Goal: Check status: Check status

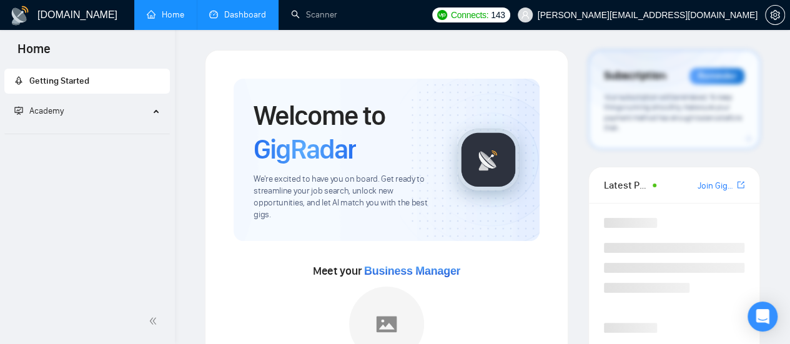
click at [231, 13] on link "Dashboard" at bounding box center [237, 14] width 57 height 11
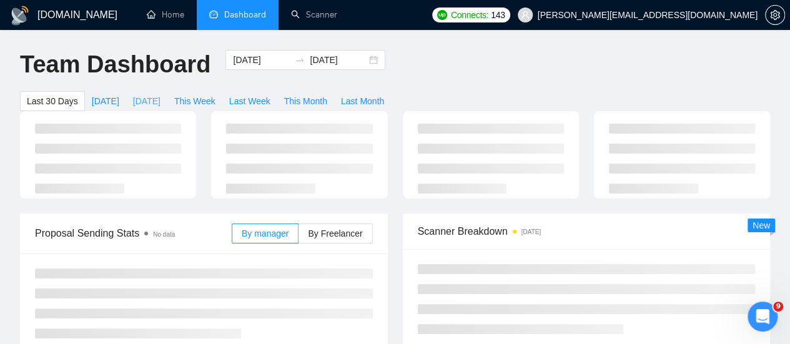
click at [160, 94] on span "[DATE]" at bounding box center [146, 101] width 27 height 14
type input "[DATE]"
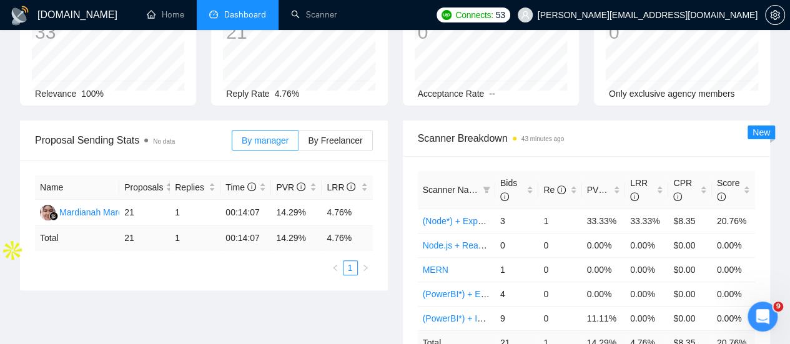
scroll to position [120, 0]
click at [341, 130] on label "By Freelancer" at bounding box center [336, 140] width 74 height 20
click at [299, 143] on input "By Freelancer" at bounding box center [299, 143] width 0 height 0
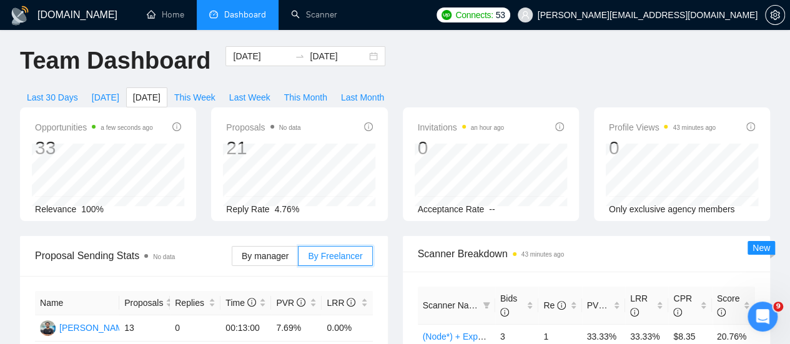
scroll to position [0, 0]
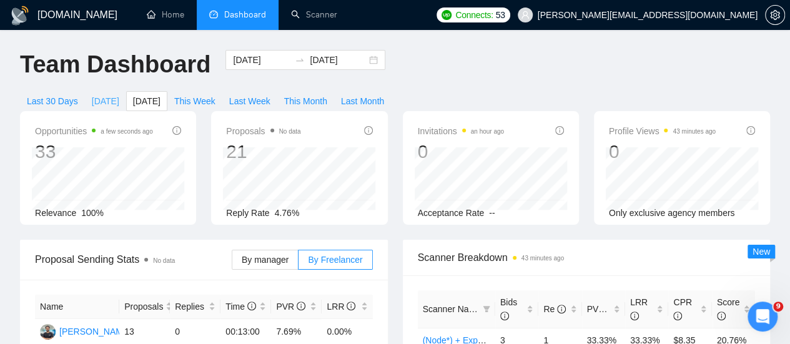
click at [119, 94] on span "[DATE]" at bounding box center [105, 101] width 27 height 14
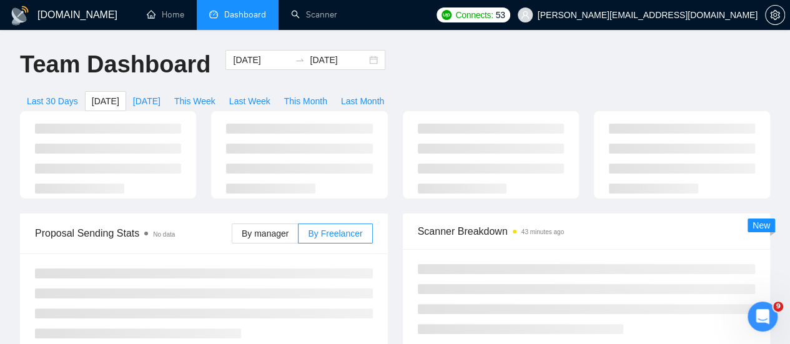
type input "[DATE]"
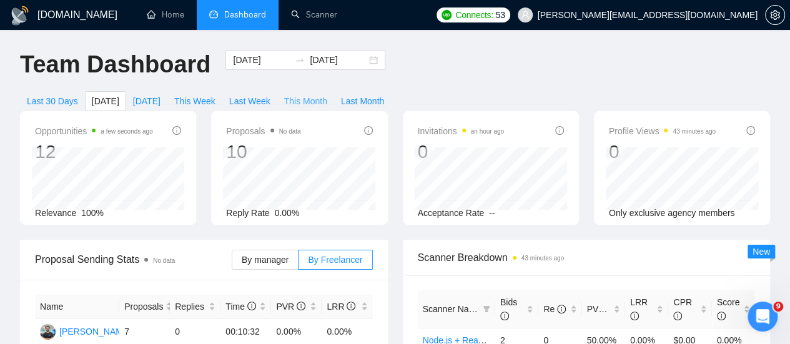
click at [327, 94] on span "This Month" at bounding box center [305, 101] width 43 height 14
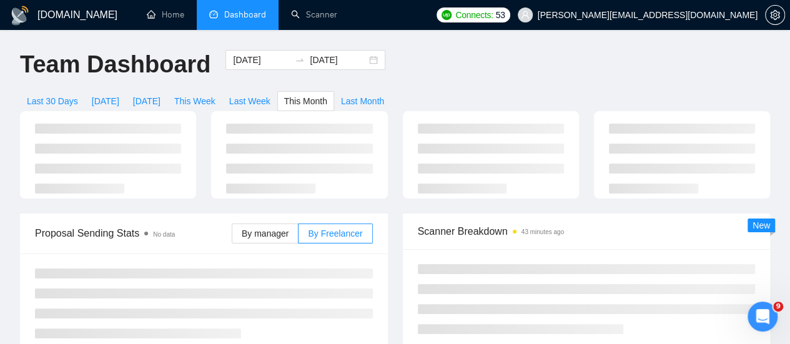
type input "[DATE]"
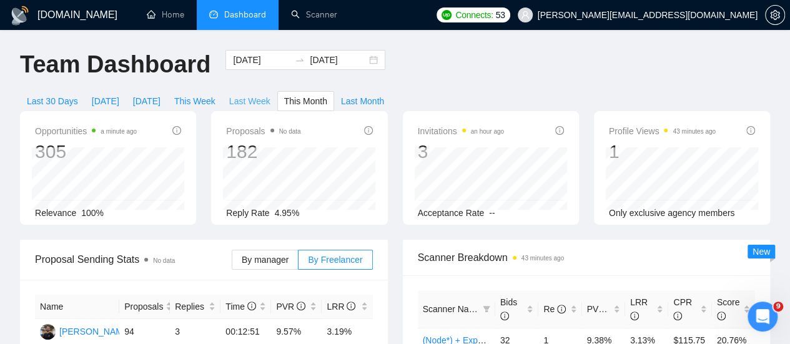
click at [270, 94] on span "Last Week" at bounding box center [249, 101] width 41 height 14
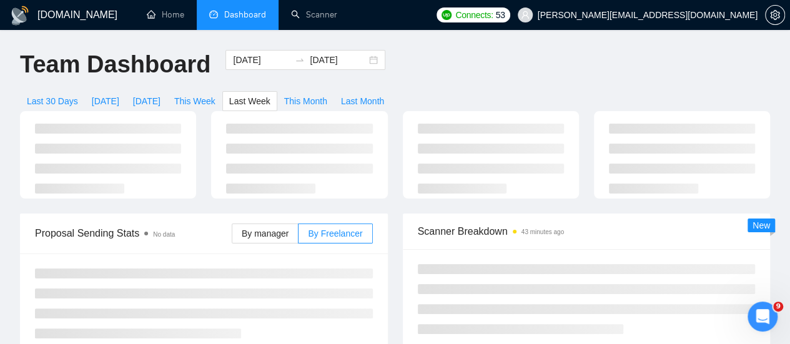
type input "[DATE]"
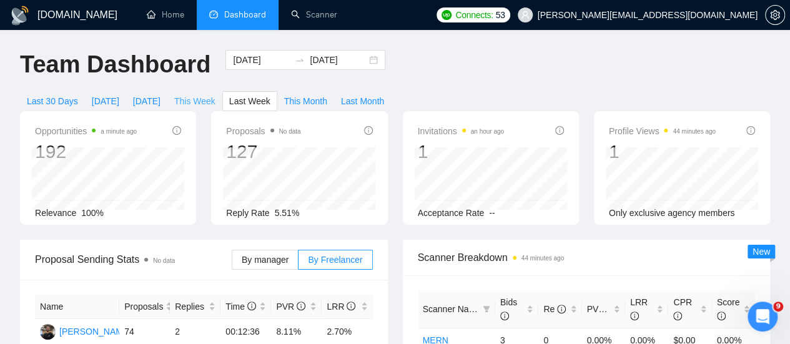
click at [215, 94] on span "This Week" at bounding box center [194, 101] width 41 height 14
type input "[DATE]"
click at [160, 94] on span "[DATE]" at bounding box center [146, 101] width 27 height 14
type input "[DATE]"
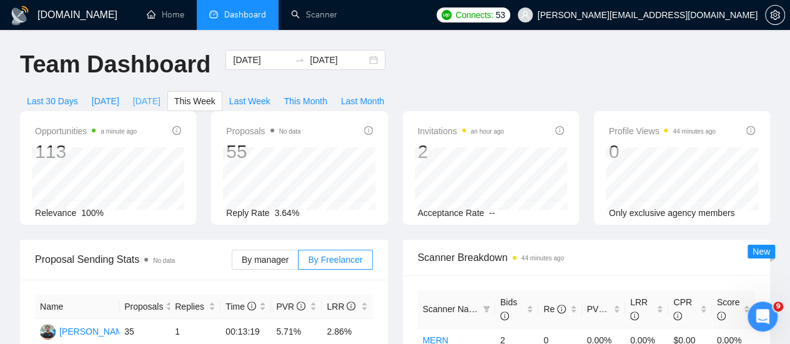
type input "[DATE]"
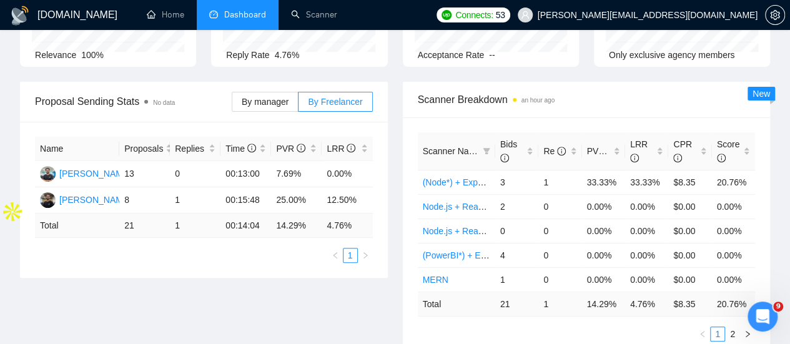
scroll to position [159, 0]
